Goal: Task Accomplishment & Management: Manage account settings

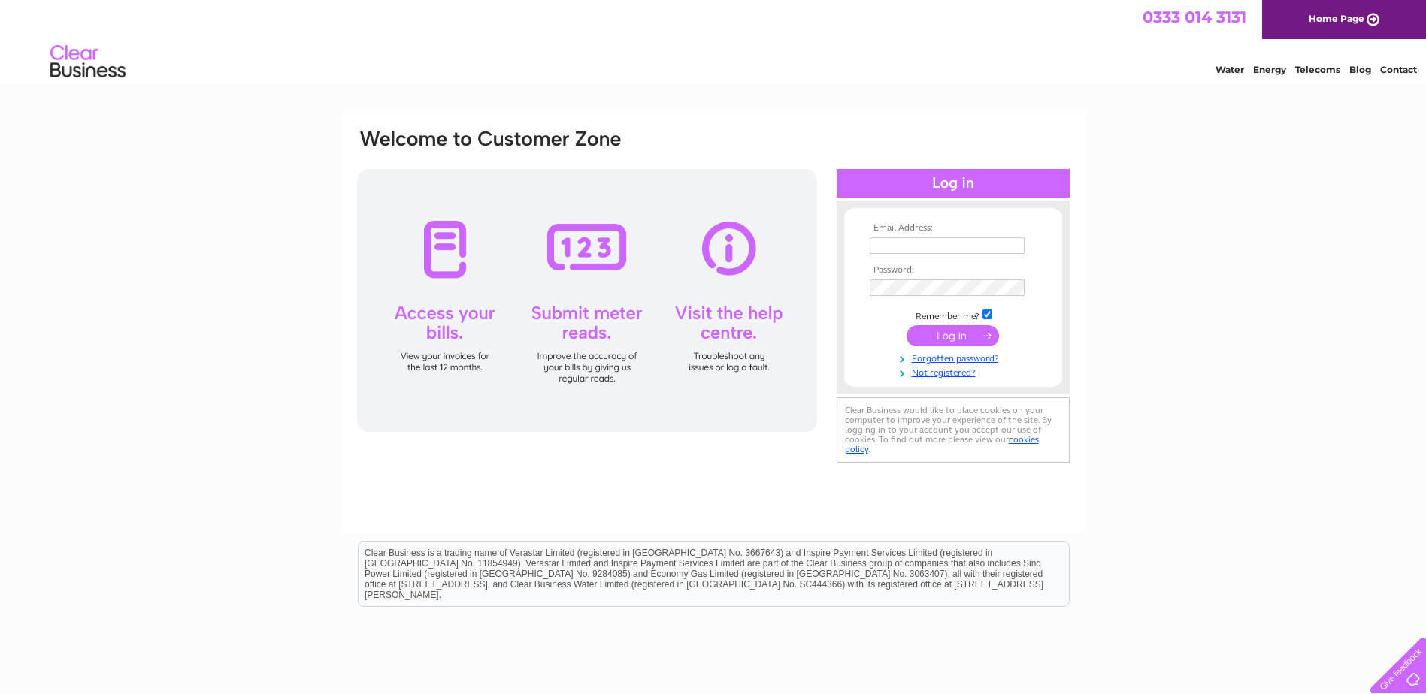
type input "ap@careco.co.uk"
click at [933, 336] on input "submit" at bounding box center [952, 335] width 92 height 21
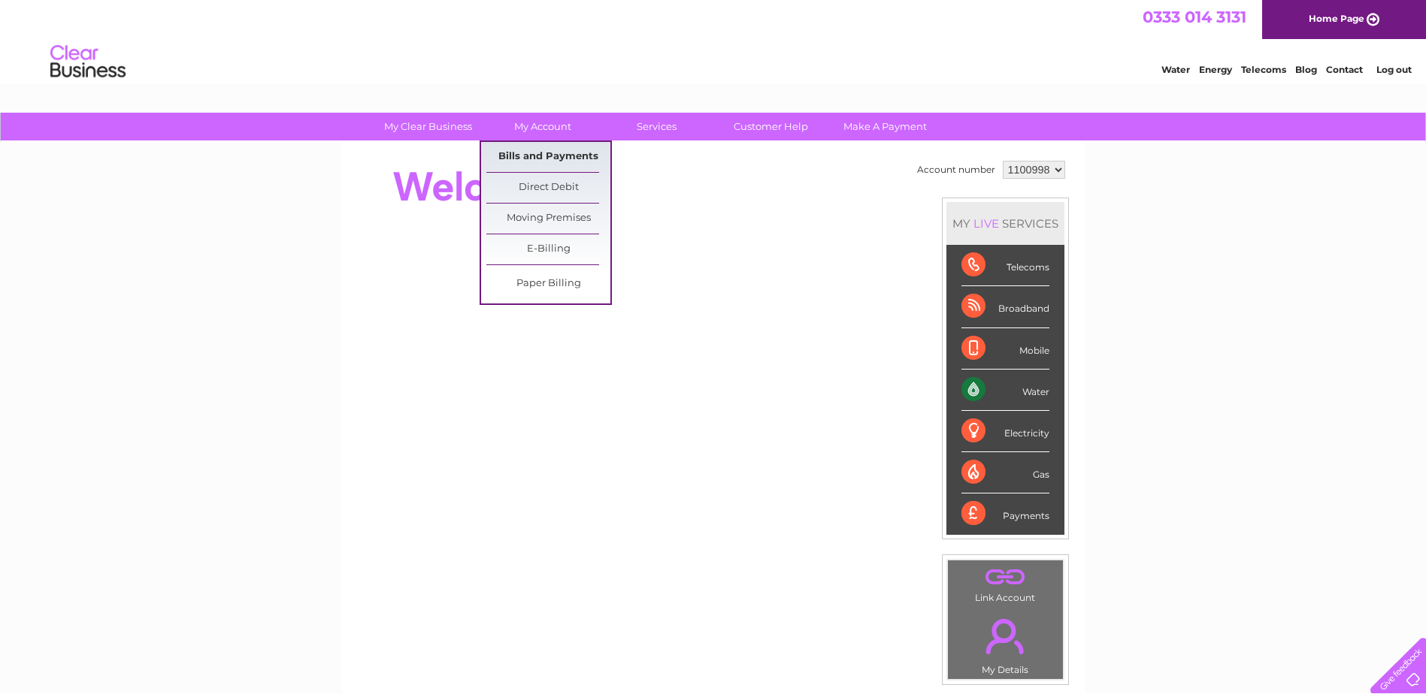
click at [535, 154] on link "Bills and Payments" at bounding box center [548, 157] width 124 height 30
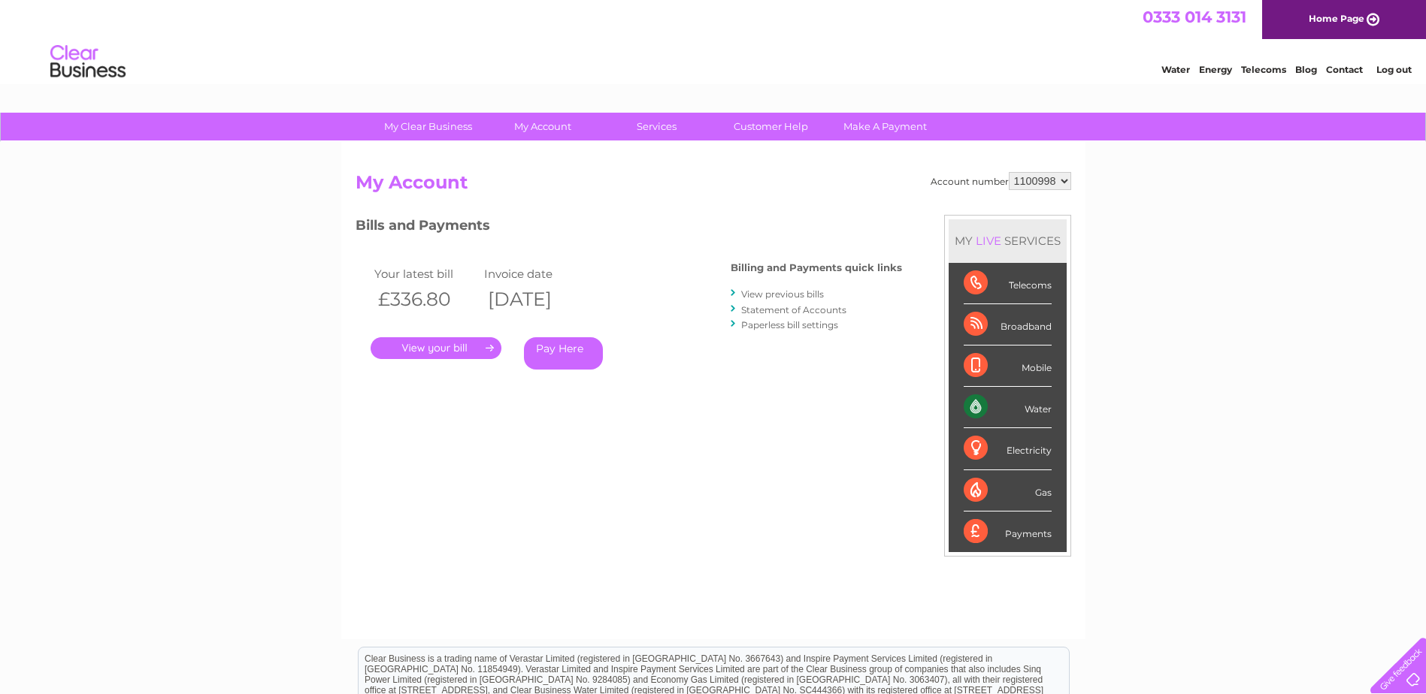
click at [434, 352] on link "." at bounding box center [435, 348] width 131 height 22
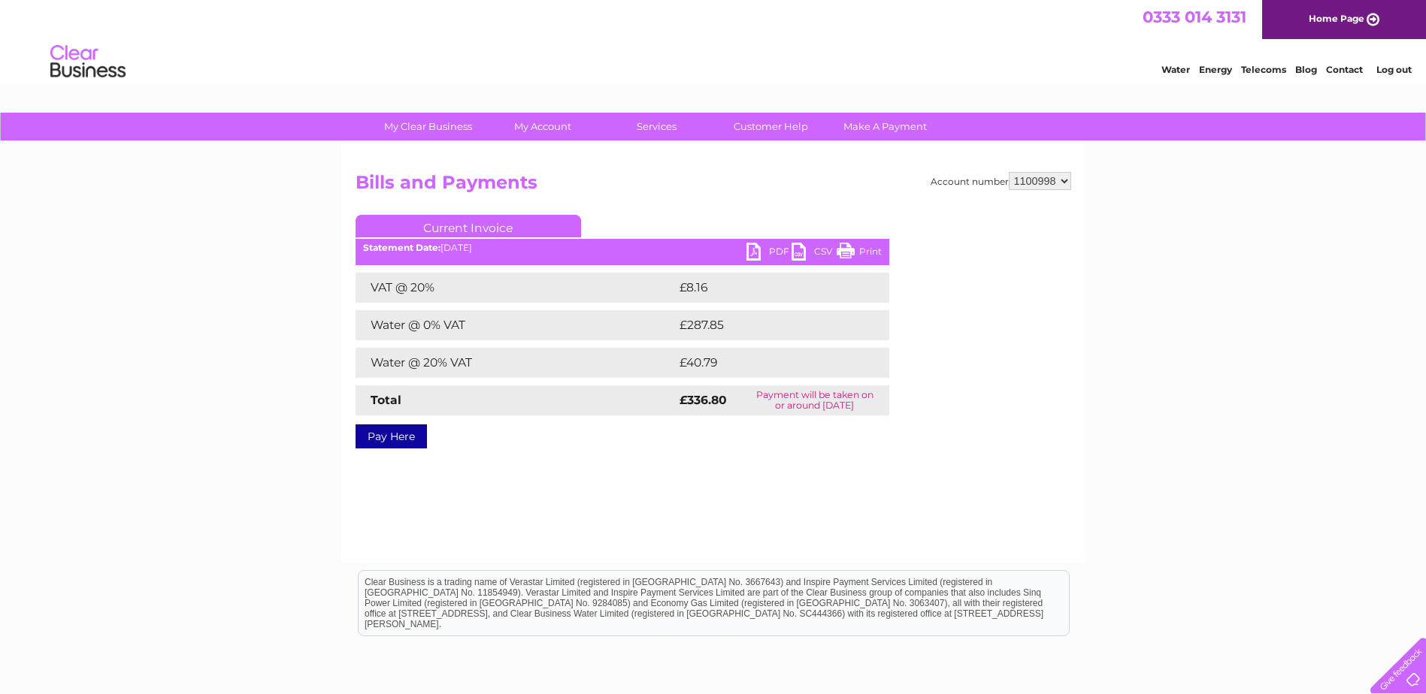
drag, startPoint x: 755, startPoint y: 251, endPoint x: 655, endPoint y: 419, distance: 195.5
click at [655, 419] on div "Pay Here" at bounding box center [622, 429] width 534 height 27
click at [748, 248] on link "PDF" at bounding box center [768, 254] width 45 height 22
drag, startPoint x: 1287, startPoint y: 397, endPoint x: 1314, endPoint y: 132, distance: 265.9
click at [1283, 387] on div "My Clear Business Login Details My Details My Preferences Link Account My Accou…" at bounding box center [713, 466] width 1426 height 707
